Goal: Check status: Check status

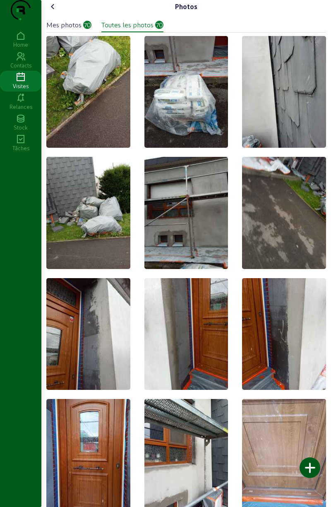
click at [19, 82] on icon at bounding box center [20, 77] width 41 height 10
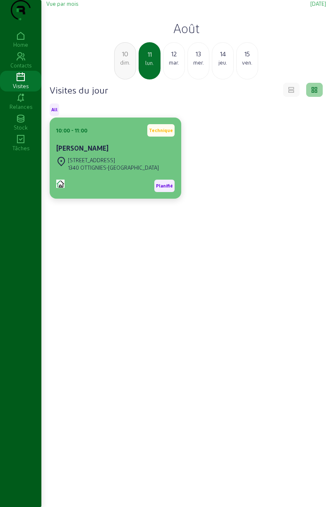
click at [108, 164] on div "[STREET_ADDRESS]" at bounding box center [113, 159] width 91 height 7
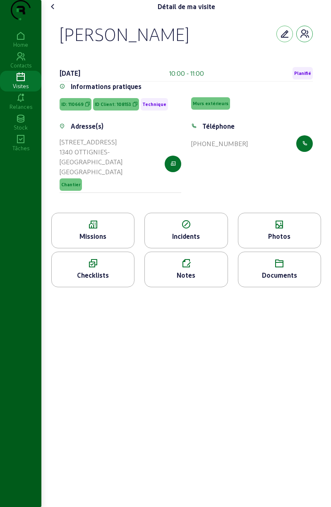
click at [307, 42] on button "button" at bounding box center [304, 34] width 17 height 17
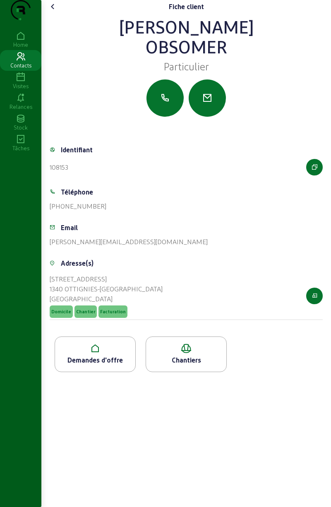
click at [106, 365] on div "Demandes d'offre" at bounding box center [95, 360] width 80 height 10
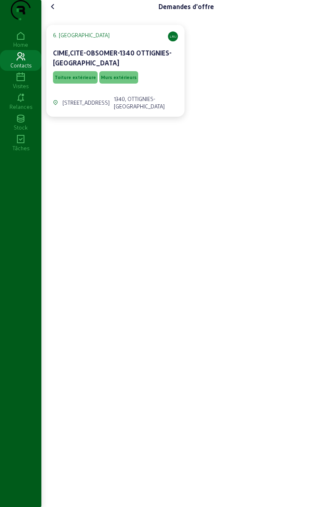
click at [102, 80] on span "Murs extérieurs" at bounding box center [119, 77] width 36 height 6
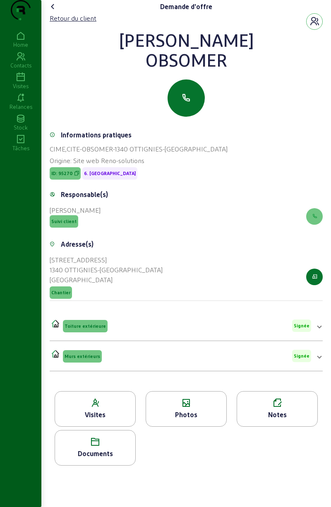
click at [108, 458] on div "Documents" at bounding box center [95, 453] width 80 height 10
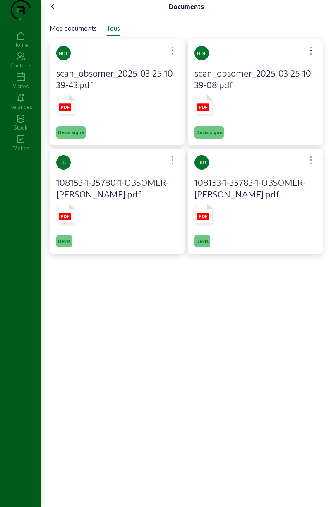
click at [70, 110] on rect at bounding box center [65, 106] width 12 height 7
click at [209, 135] on span "Devis signé" at bounding box center [209, 132] width 26 height 6
click at [206, 110] on rect at bounding box center [203, 106] width 12 height 7
